Goal: Find contact information: Obtain details needed to contact an individual or organization

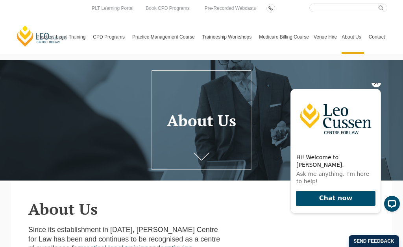
click at [375, 40] on link "Contact" at bounding box center [377, 37] width 21 height 34
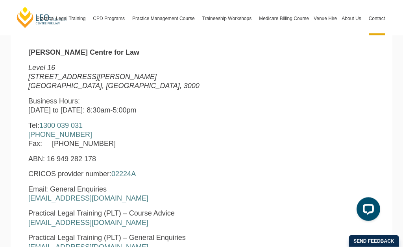
scroll to position [269, 0]
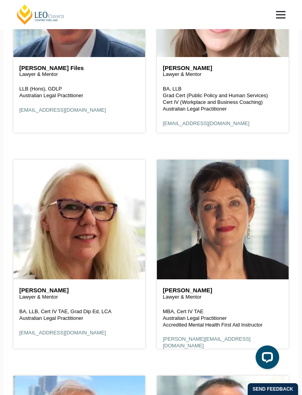
scroll to position [1946, 0]
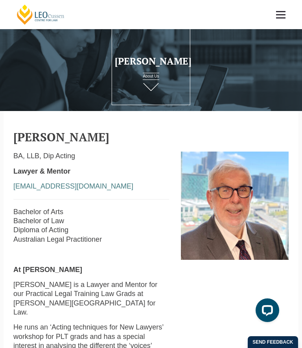
scroll to position [13, 0]
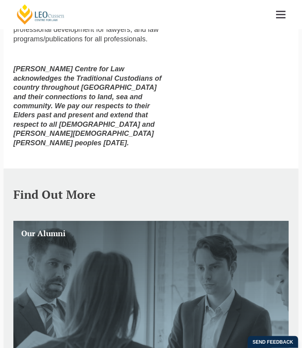
scroll to position [372, 0]
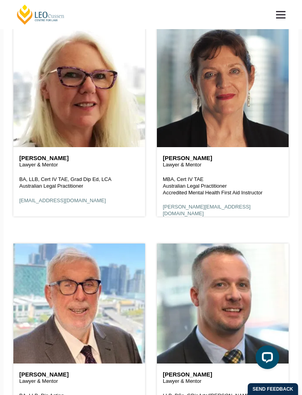
scroll to position [2024, 0]
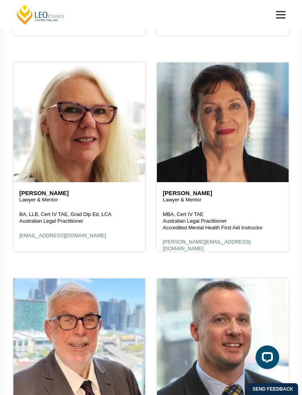
click at [55, 128] on header at bounding box center [79, 123] width 132 height 120
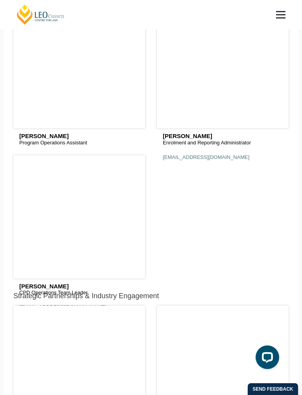
scroll to position [2014, 0]
